Goal: Check status: Check status

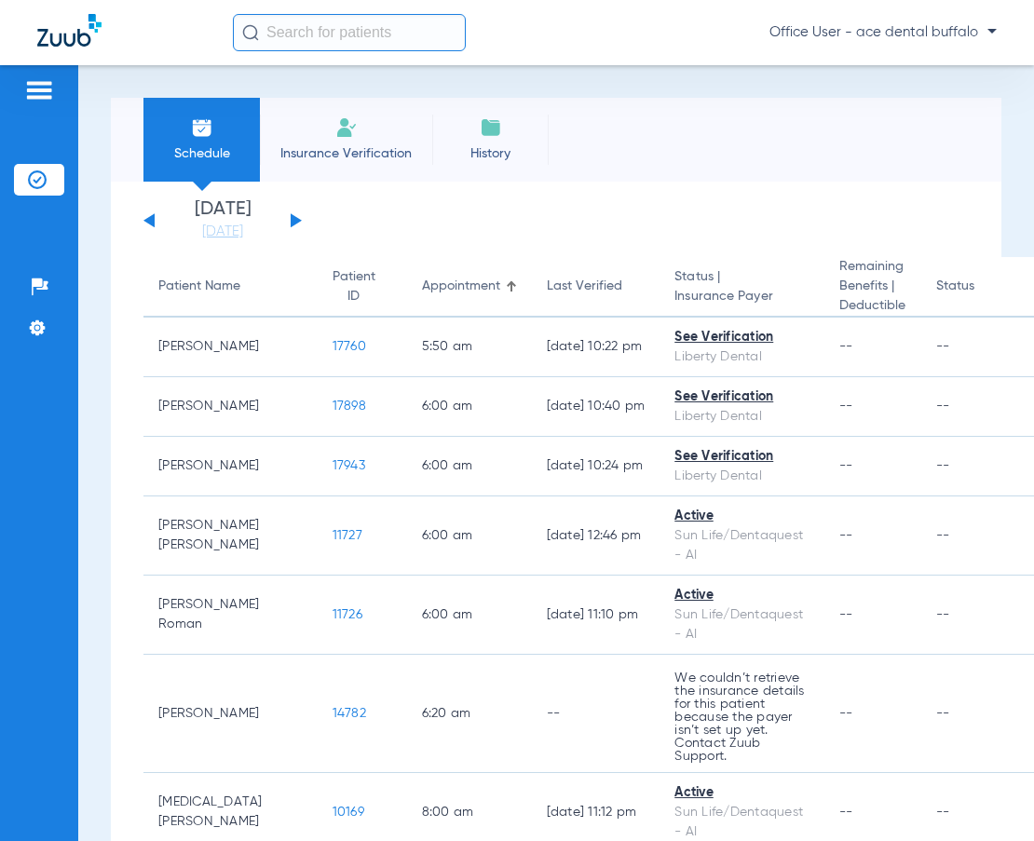
click at [149, 221] on button at bounding box center [149, 220] width 11 height 14
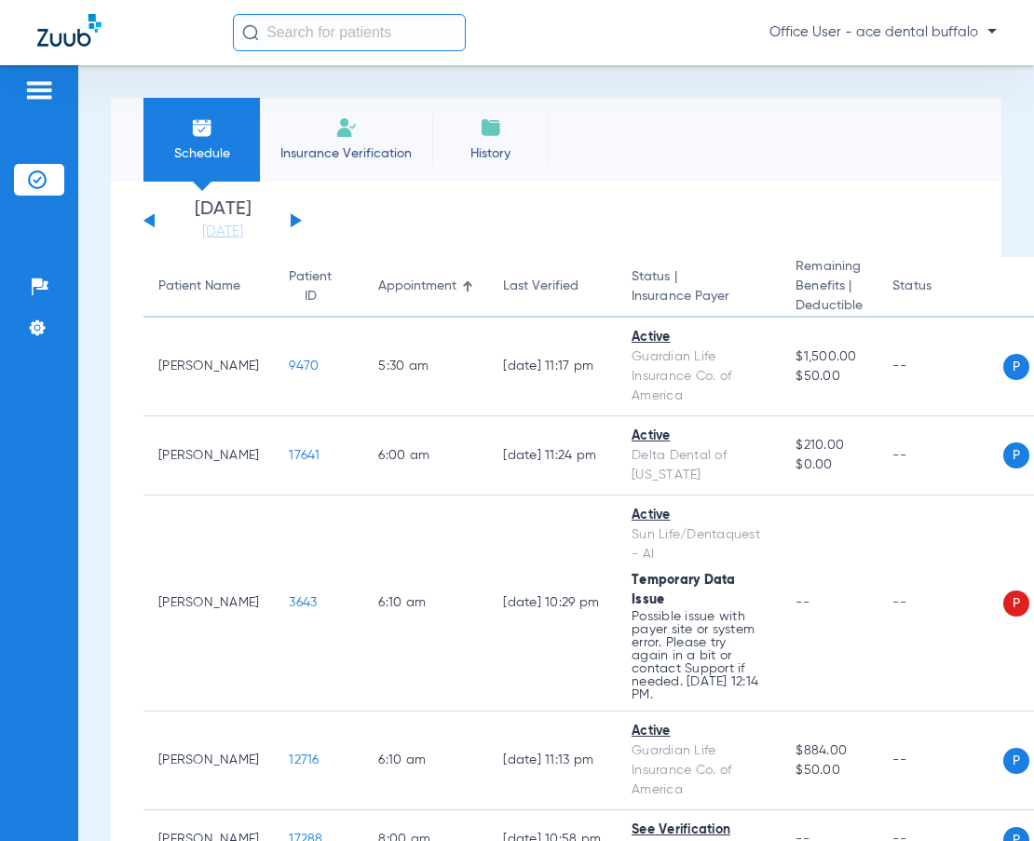
click at [149, 221] on button at bounding box center [149, 220] width 11 height 14
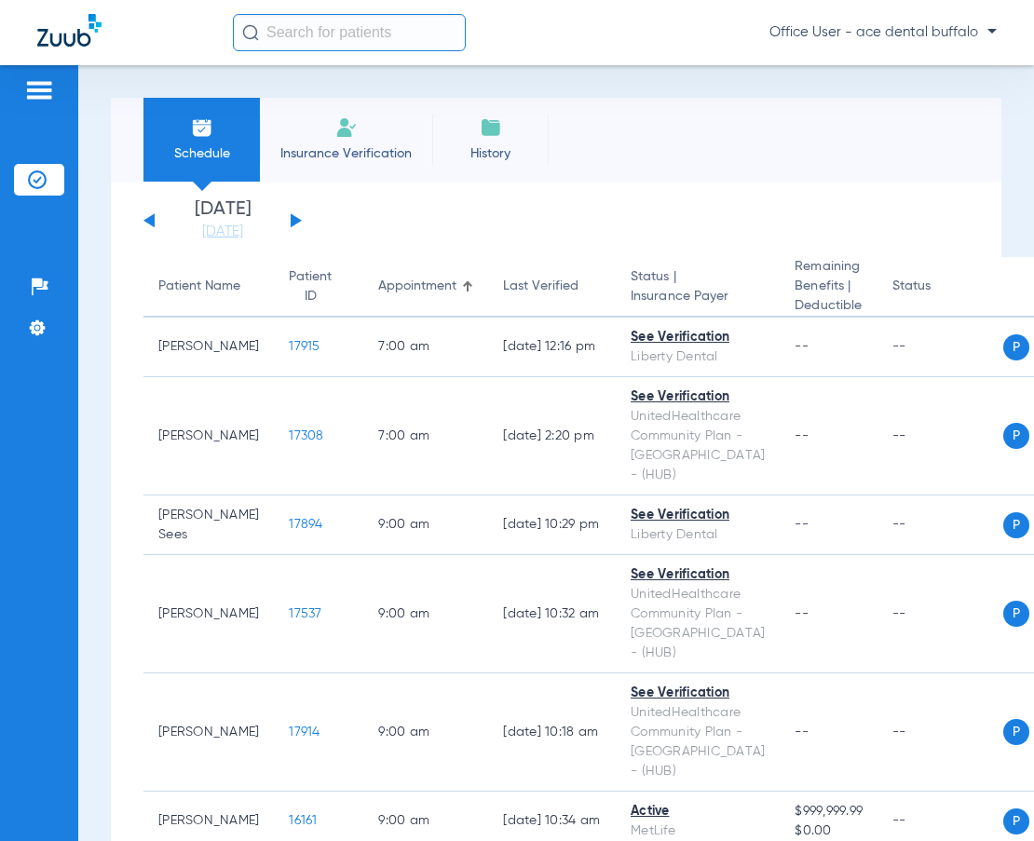
click at [149, 221] on button at bounding box center [149, 220] width 11 height 14
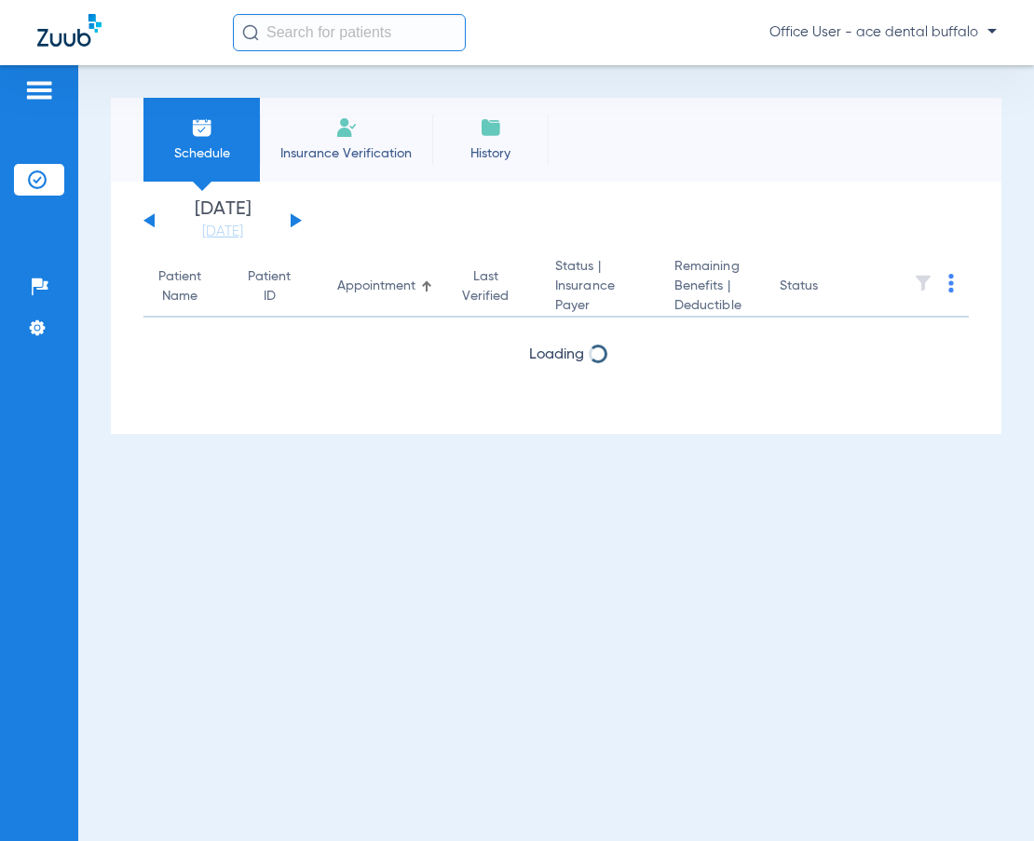
click at [295, 218] on button at bounding box center [296, 220] width 11 height 14
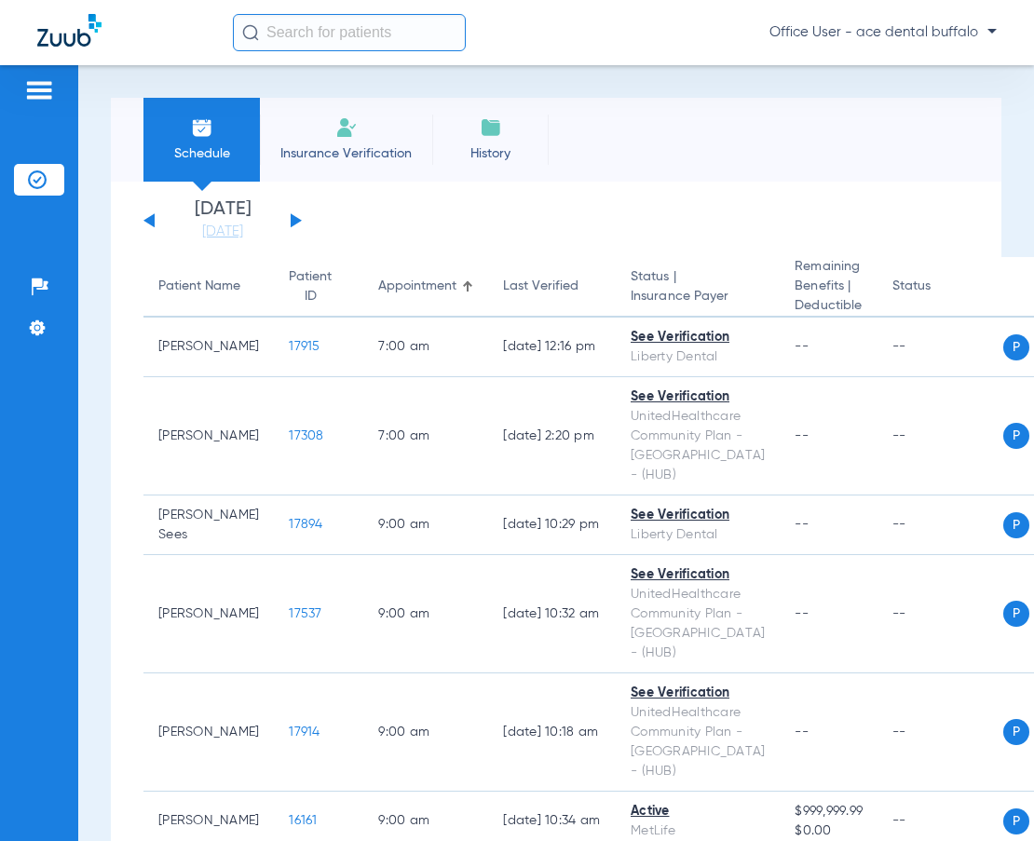
click at [145, 215] on div "[DATE] [DATE] [DATE] [DATE] [DATE] [DATE] [DATE] [DATE] [DATE] [DATE] [DATE] [D…" at bounding box center [223, 220] width 158 height 41
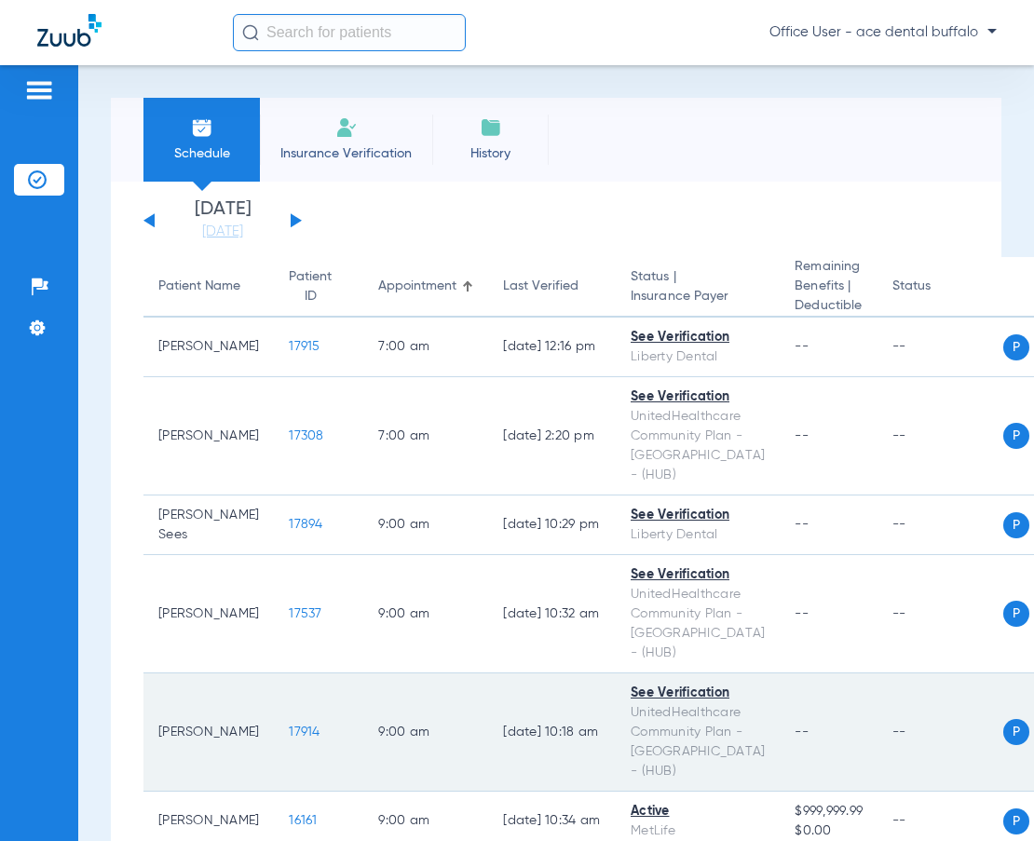
click at [488, 674] on td "[DATE] 10:18 AM" at bounding box center [552, 733] width 128 height 118
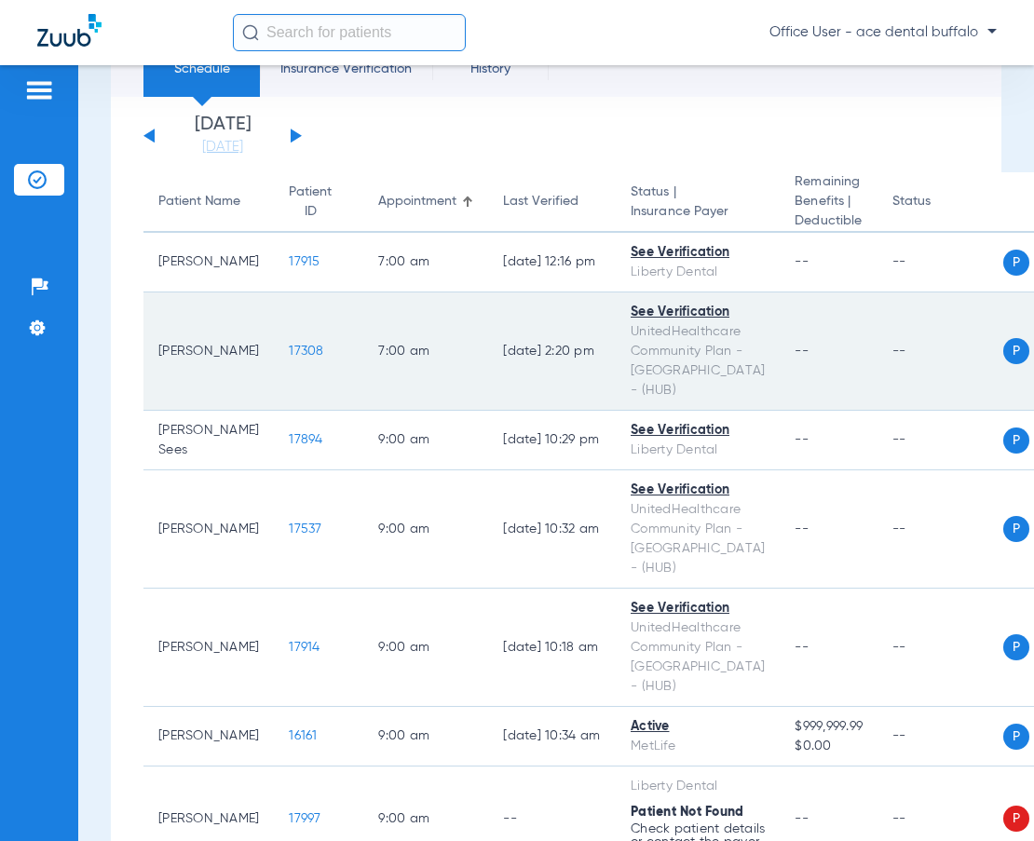
scroll to position [68, 0]
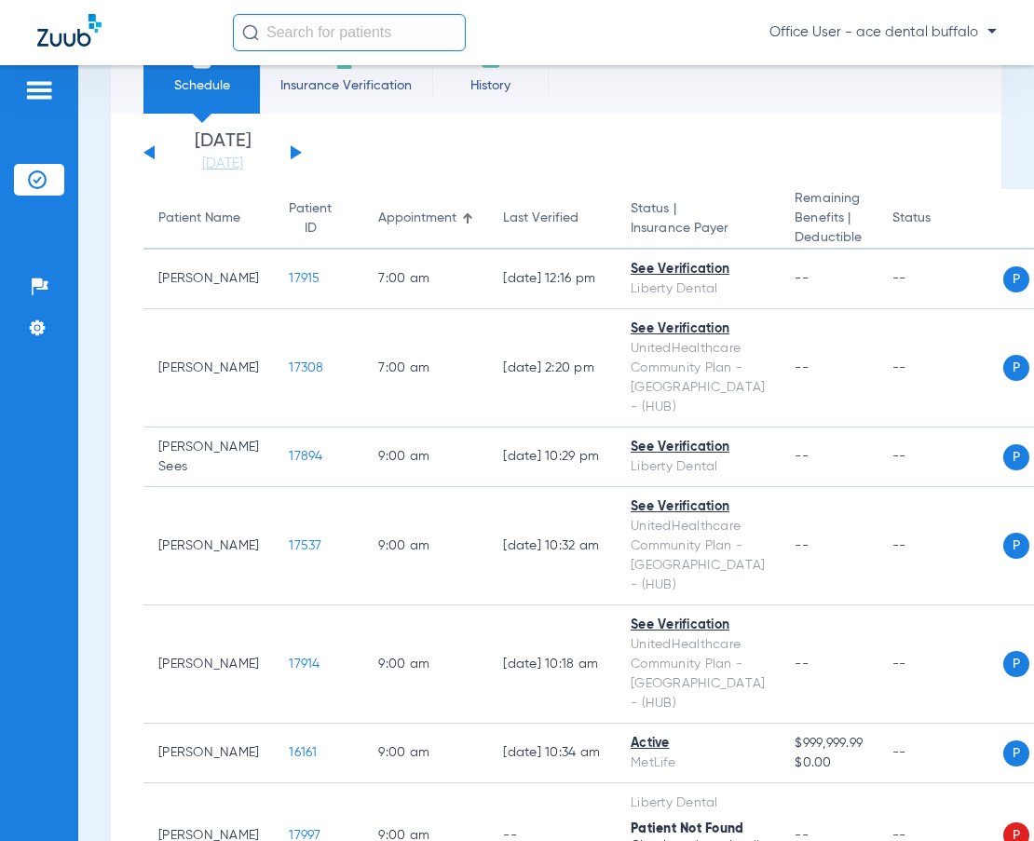
click at [151, 157] on div "[DATE] [DATE] [DATE] [DATE] [DATE] [DATE] [DATE] [DATE] [DATE] [DATE] [DATE] [D…" at bounding box center [223, 152] width 158 height 41
click at [152, 156] on button at bounding box center [149, 152] width 11 height 14
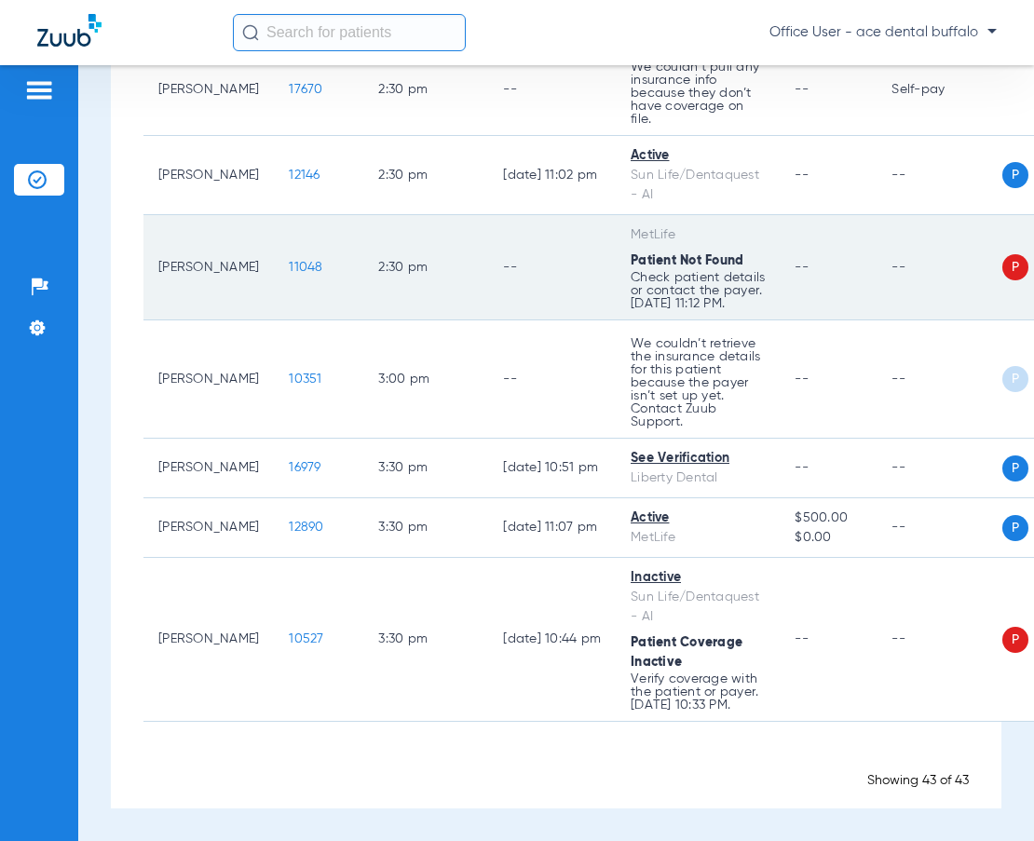
scroll to position [3326, 0]
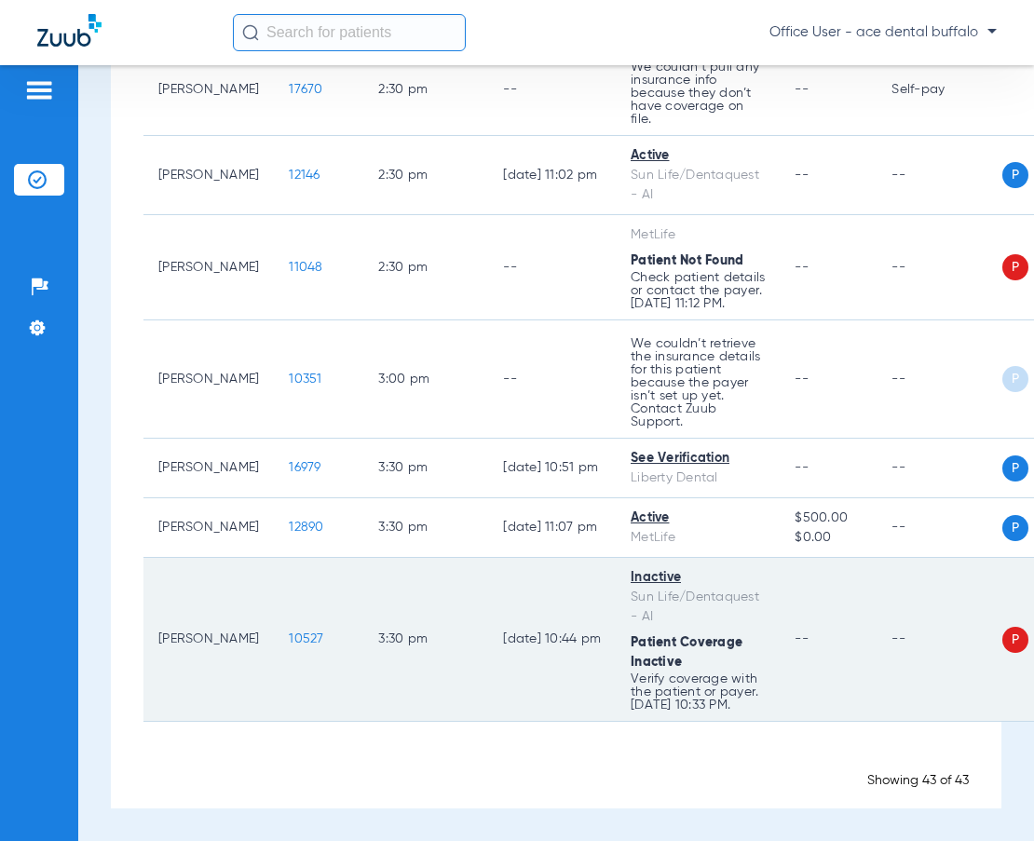
click at [780, 619] on td "--" at bounding box center [828, 640] width 97 height 164
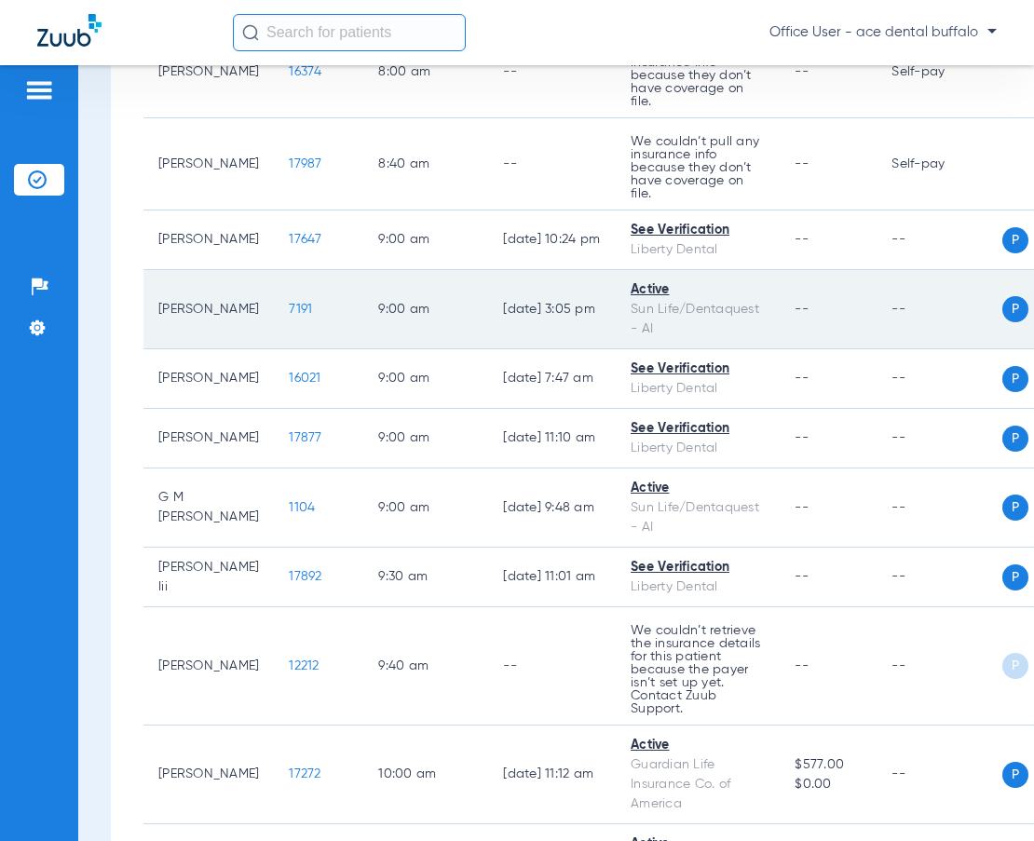
scroll to position [0, 0]
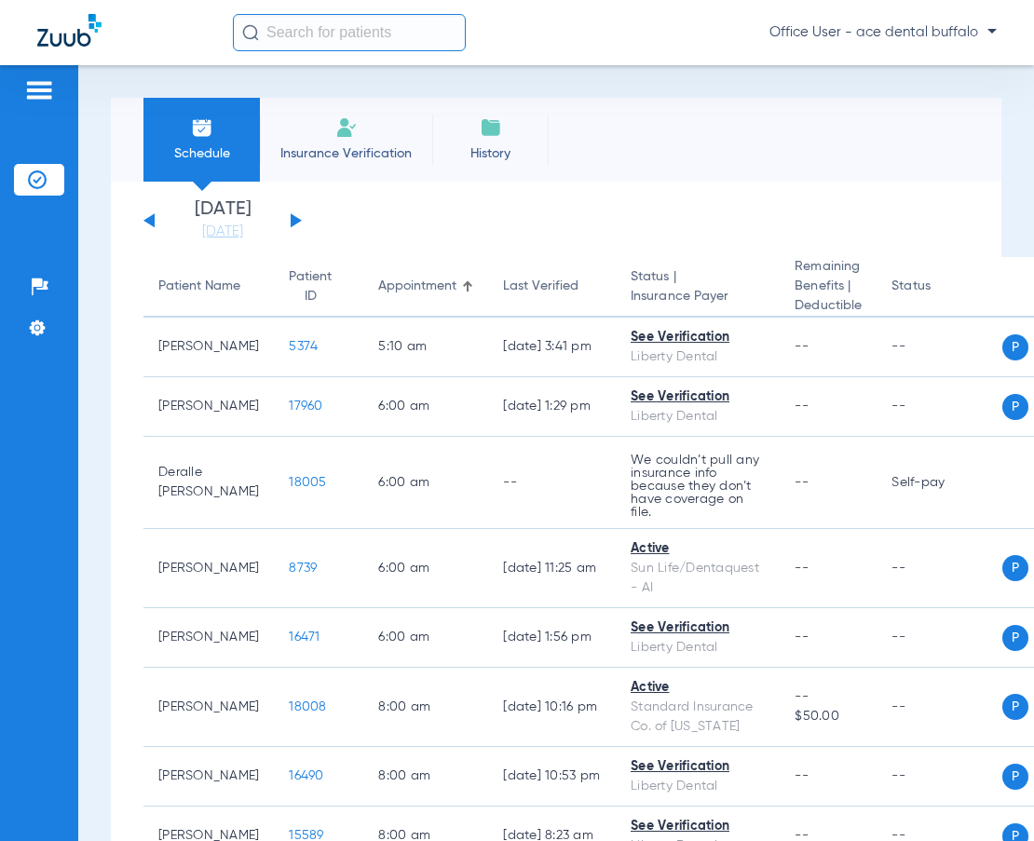
click at [294, 212] on div "[DATE] [DATE] [DATE] [DATE] [DATE] [DATE] [DATE] [DATE] [DATE] [DATE] [DATE] [D…" at bounding box center [223, 220] width 158 height 41
click at [298, 219] on button at bounding box center [296, 220] width 11 height 14
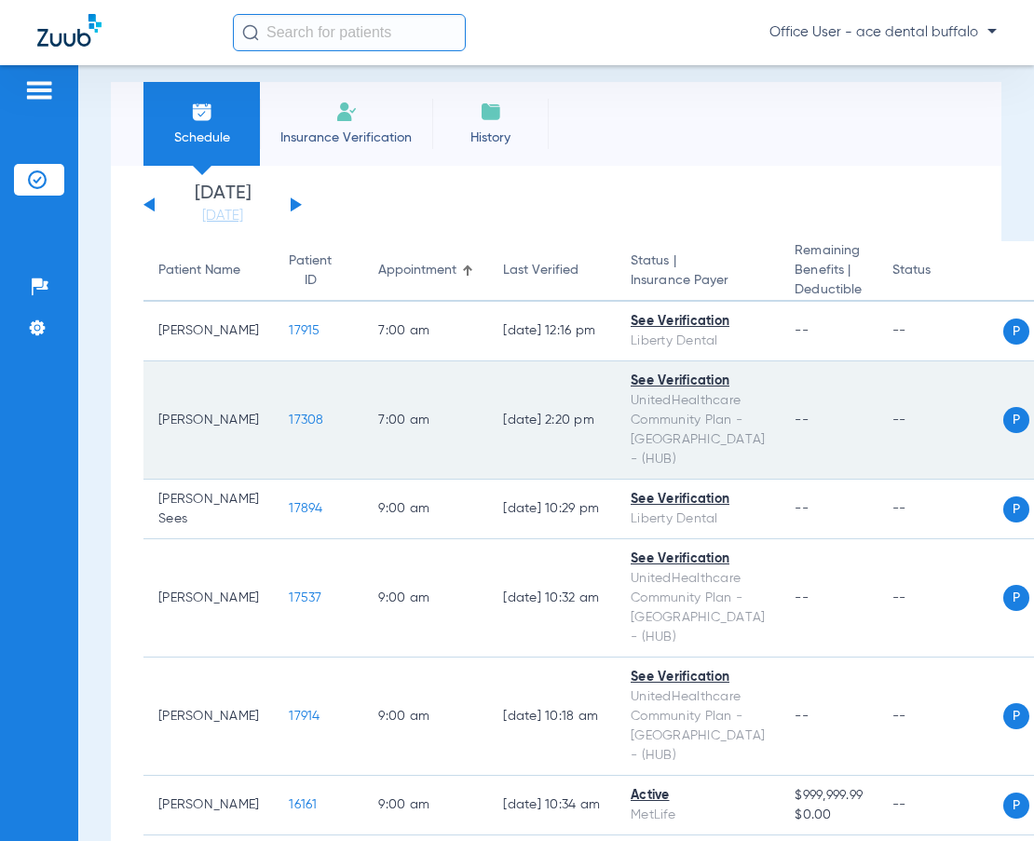
scroll to position [31, 0]
